Goal: Find specific page/section: Find specific page/section

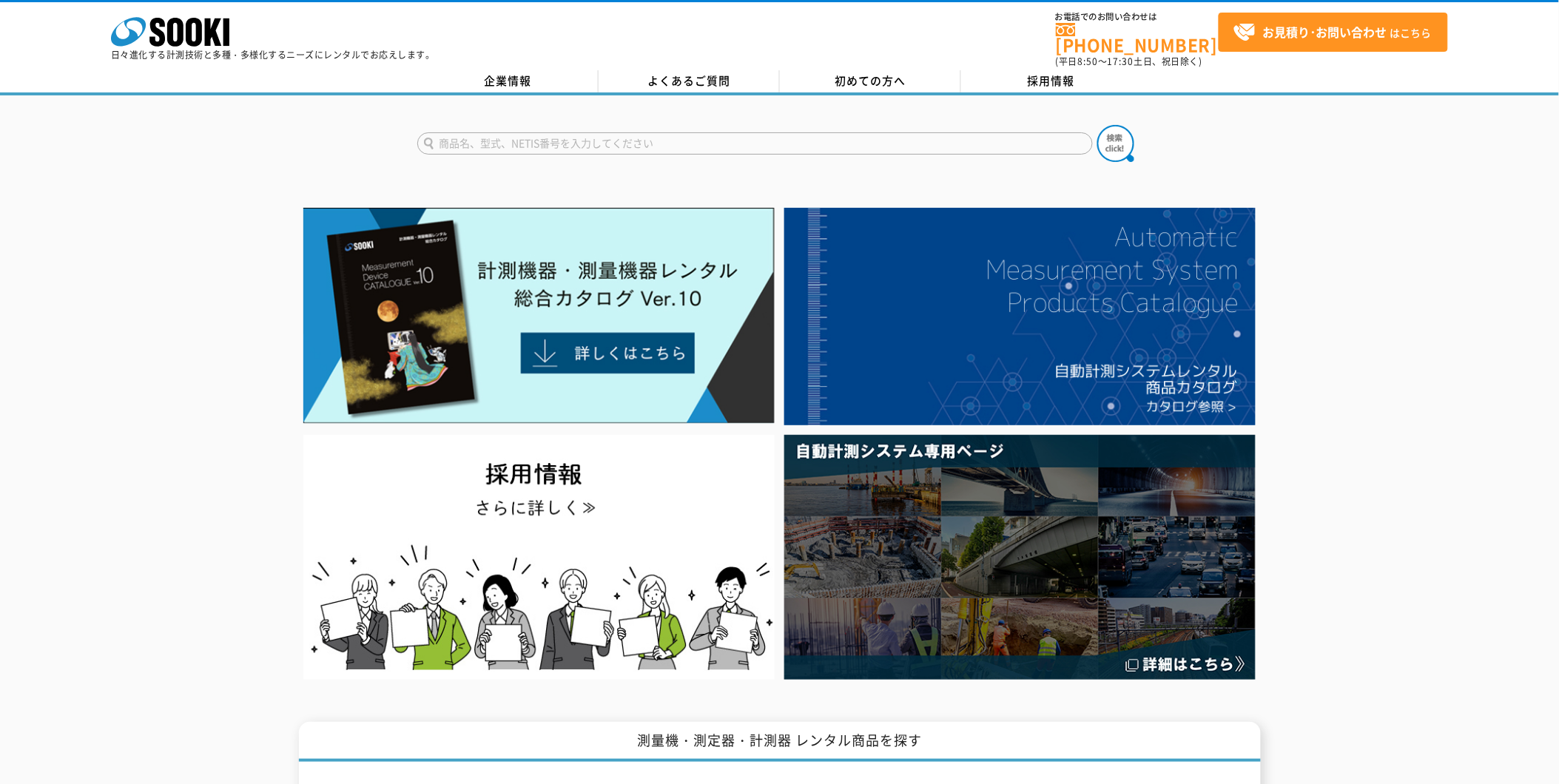
click at [607, 133] on input "text" at bounding box center [755, 143] width 675 height 22
type input "LF410"
click at [1098, 125] on button at bounding box center [1116, 143] width 37 height 37
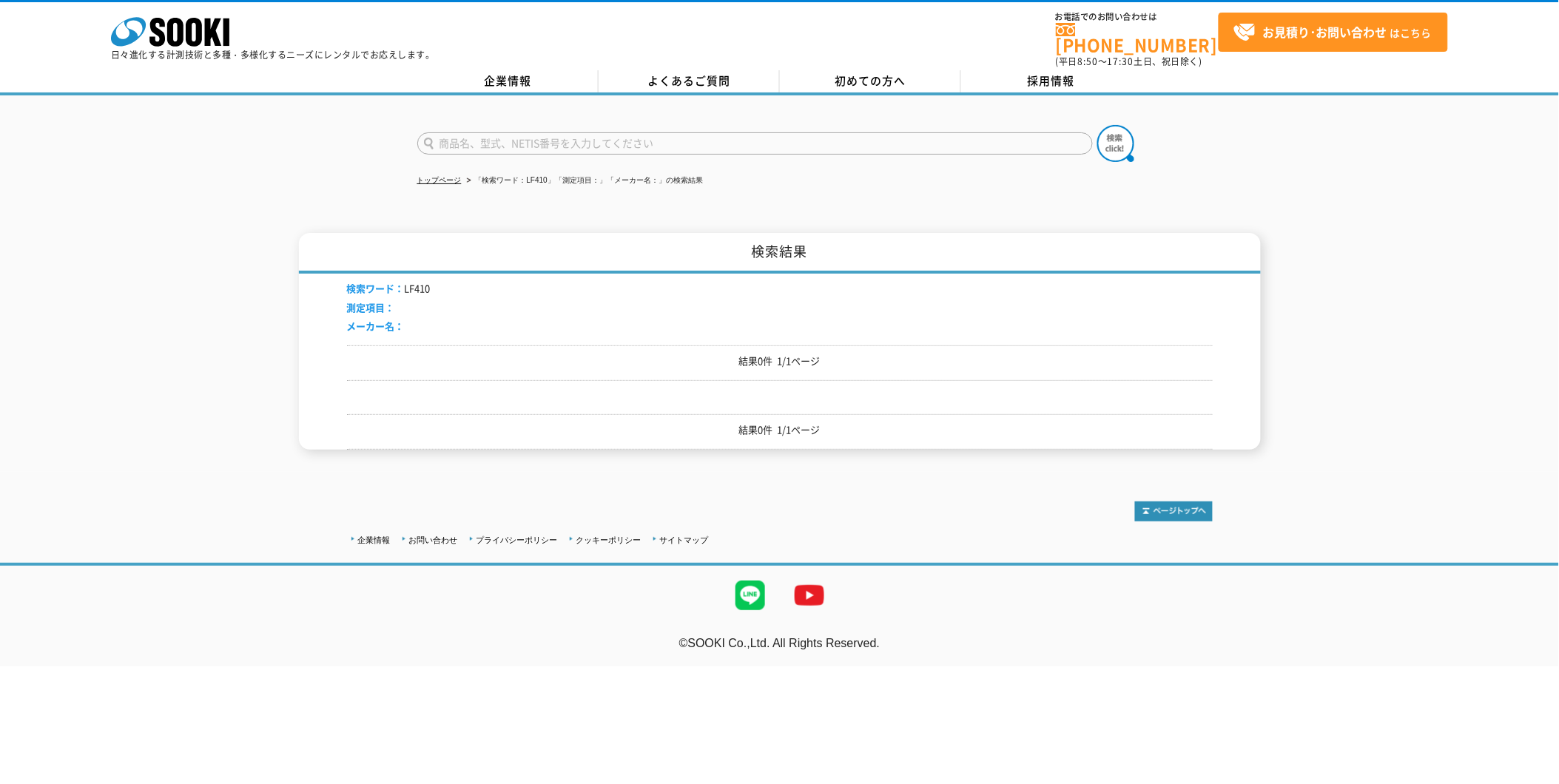
click at [529, 138] on input "text" at bounding box center [755, 143] width 675 height 22
type input "D"
type input "電磁流量計"
click at [1098, 125] on button at bounding box center [1116, 143] width 37 height 37
